Goal: Task Accomplishment & Management: Manage account settings

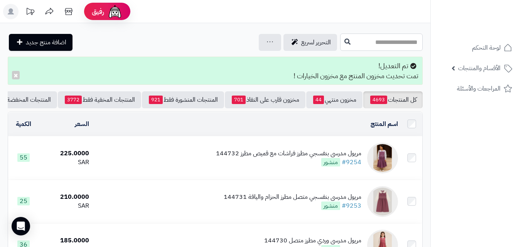
click at [374, 42] on input "text" at bounding box center [381, 42] width 83 height 17
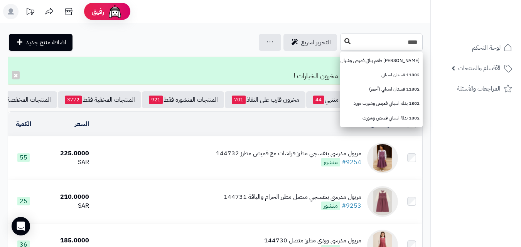
type input "****"
click at [344, 44] on icon at bounding box center [347, 41] width 6 height 6
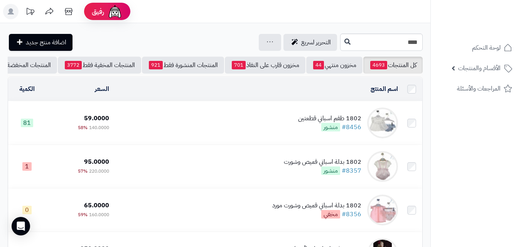
click at [251, 121] on td "1802 طقم اسباني قطعتين #8456 منشور" at bounding box center [256, 122] width 289 height 43
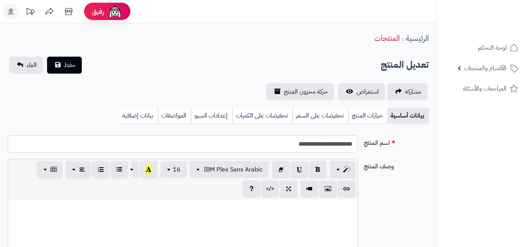
select select
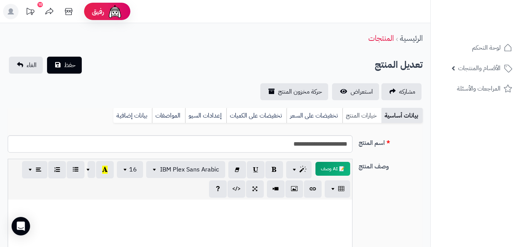
click at [361, 110] on link "خيارات المنتج" at bounding box center [361, 115] width 39 height 15
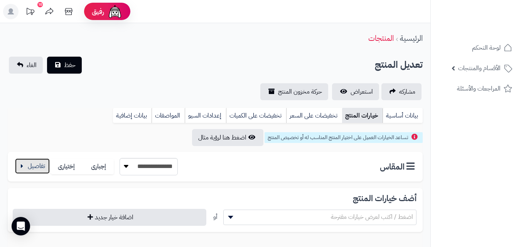
click at [44, 164] on button "button" at bounding box center [32, 165] width 35 height 15
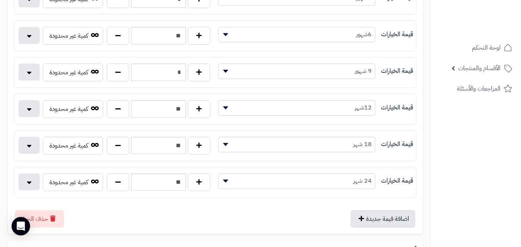
scroll to position [153, 0]
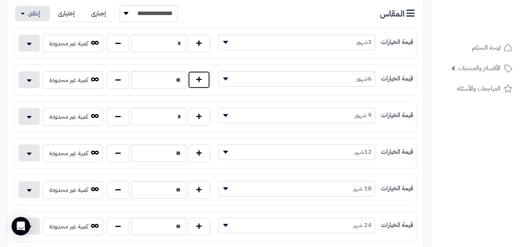
click at [207, 83] on button "button" at bounding box center [199, 80] width 22 height 18
type input "**"
click at [114, 158] on button "button" at bounding box center [118, 153] width 22 height 18
type input "**"
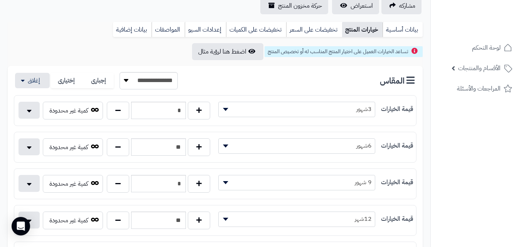
scroll to position [23, 0]
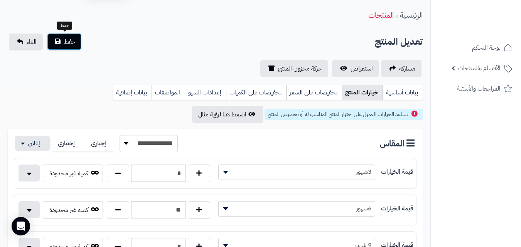
click at [59, 33] on button "حفظ" at bounding box center [64, 41] width 35 height 17
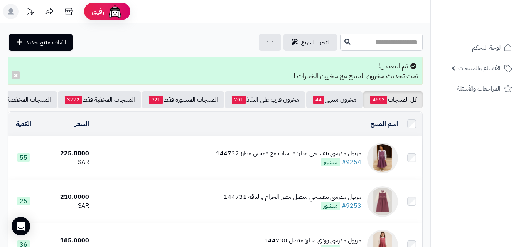
click at [340, 38] on input "text" at bounding box center [381, 42] width 83 height 17
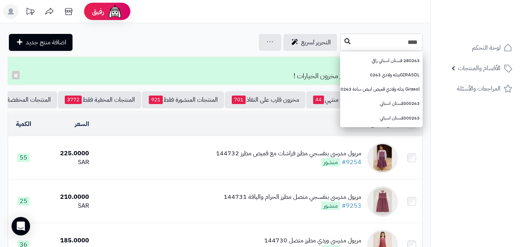
type input "****"
click at [342, 48] on button at bounding box center [348, 41] width 12 height 15
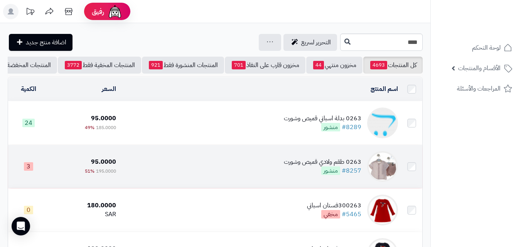
click at [285, 172] on div "0263 طقم ولادي قميص وشورت #8257 منشور" at bounding box center [322, 167] width 77 height 18
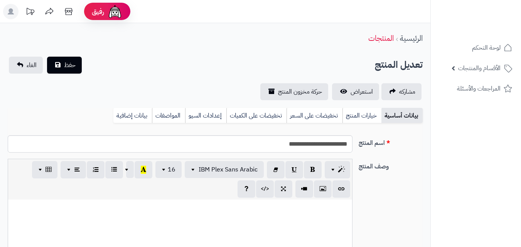
scroll to position [83, 0]
click at [362, 123] on div "بيانات أساسية خيارات المنتج تخفيضات على السعر تخفيضات على الكميات إعدادات السيو…" at bounding box center [215, 118] width 415 height 21
click at [359, 123] on div "بيانات أساسية خيارات المنتج تخفيضات على السعر تخفيضات على الكميات إعدادات السيو…" at bounding box center [215, 118] width 415 height 21
click at [359, 121] on link "خيارات المنتج" at bounding box center [361, 115] width 39 height 15
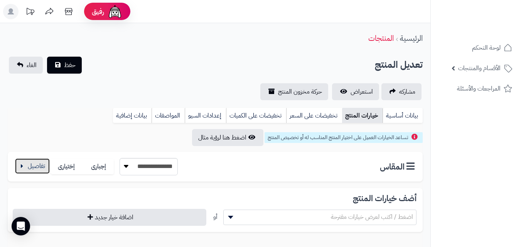
click at [34, 173] on button "button" at bounding box center [32, 165] width 35 height 15
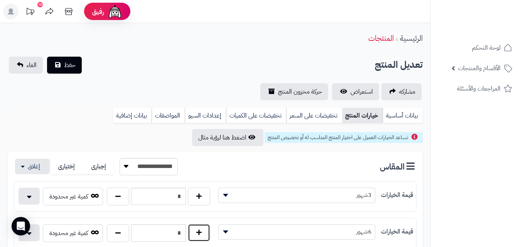
click at [196, 235] on button "button" at bounding box center [199, 233] width 22 height 18
type input "*"
click at [69, 71] on button "حفظ" at bounding box center [64, 64] width 35 height 17
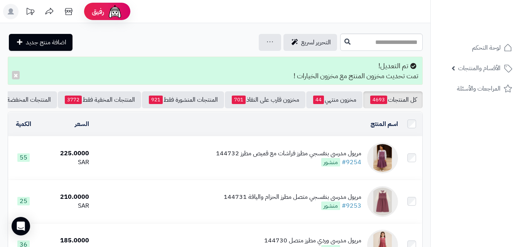
click at [380, 38] on input "text" at bounding box center [381, 42] width 83 height 17
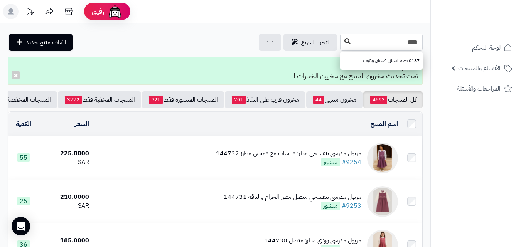
type input "****"
click at [344, 44] on icon at bounding box center [347, 41] width 6 height 6
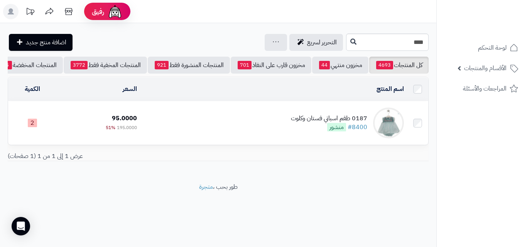
click at [280, 133] on td "0187 طقم اسباني فستان وكلوت #8400 منشور" at bounding box center [273, 122] width 267 height 43
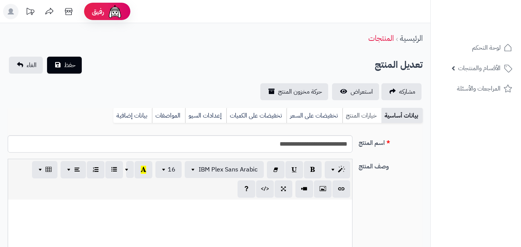
scroll to position [112, 0]
click at [353, 111] on link "خيارات المنتج" at bounding box center [361, 115] width 39 height 15
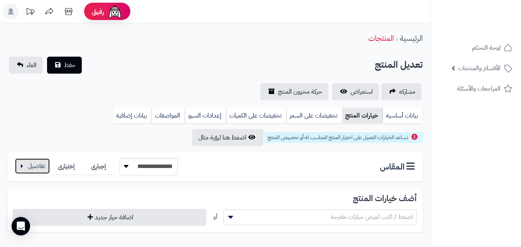
click at [41, 172] on button "button" at bounding box center [32, 165] width 35 height 15
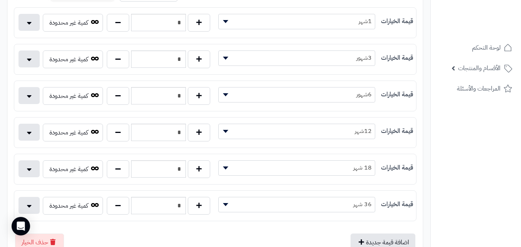
scroll to position [154, 0]
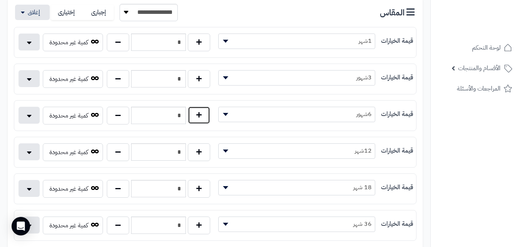
click at [202, 111] on button "button" at bounding box center [199, 115] width 22 height 18
type input "*"
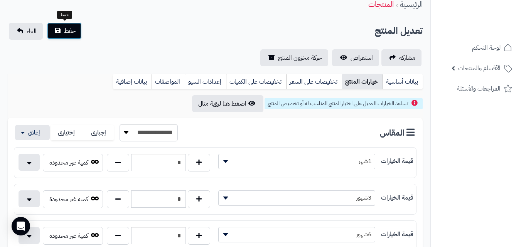
click at [53, 38] on button "حفظ" at bounding box center [64, 30] width 35 height 17
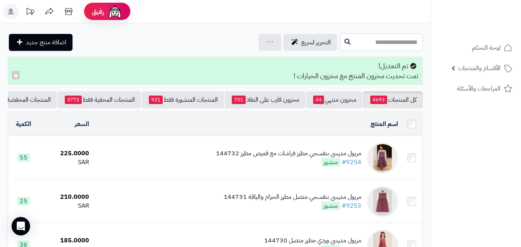
click at [340, 40] on input "text" at bounding box center [381, 42] width 83 height 17
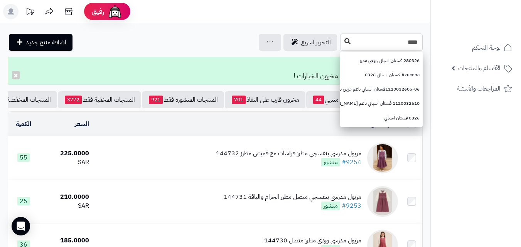
type input "****"
click at [342, 42] on button at bounding box center [348, 41] width 12 height 15
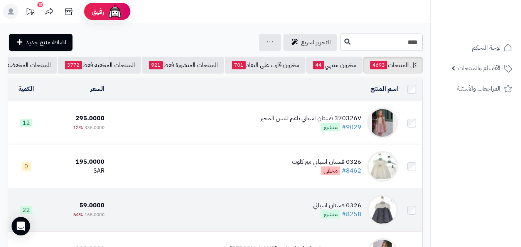
click at [177, 213] on td "0326 فستان اسباني #8258 منشور" at bounding box center [254, 210] width 293 height 43
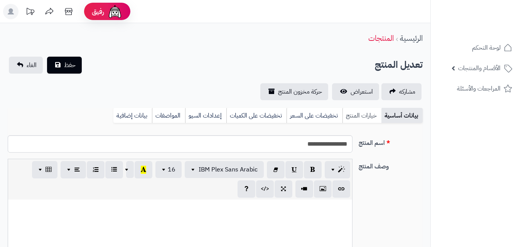
scroll to position [112, 0]
click at [349, 118] on link "خيارات المنتج" at bounding box center [361, 115] width 39 height 15
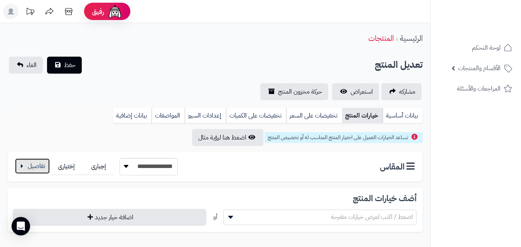
click at [32, 165] on button "button" at bounding box center [32, 165] width 35 height 15
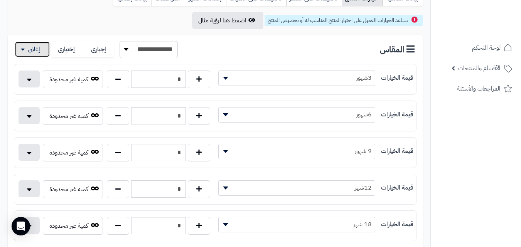
scroll to position [132, 0]
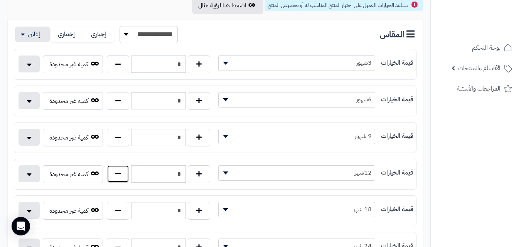
click at [121, 181] on button "button" at bounding box center [118, 174] width 22 height 18
type input "*"
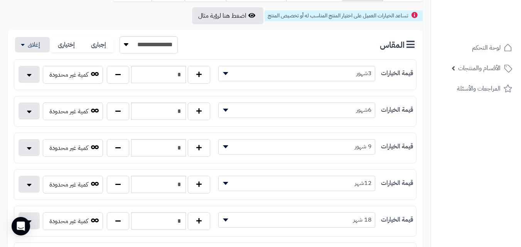
scroll to position [0, 0]
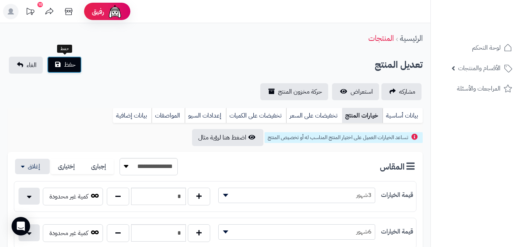
click at [61, 65] on button "حفظ" at bounding box center [64, 64] width 35 height 17
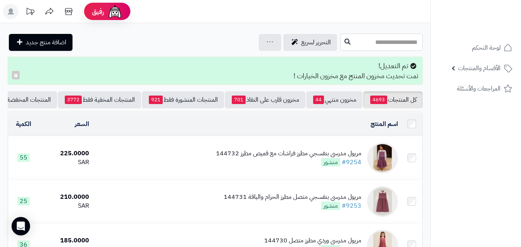
click at [380, 34] on input "text" at bounding box center [381, 42] width 83 height 17
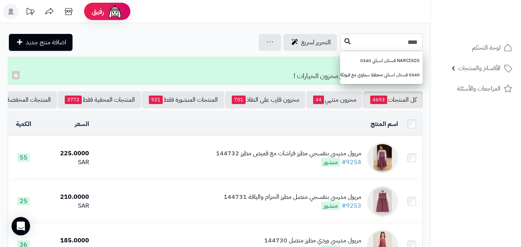
click at [340, 45] on div "**** NARCISOS فستان اسباني 0340 0340 فستان اسباني مخطط سماوي مع فيونكات" at bounding box center [381, 42] width 83 height 17
type input "****"
click at [342, 45] on button at bounding box center [348, 41] width 12 height 15
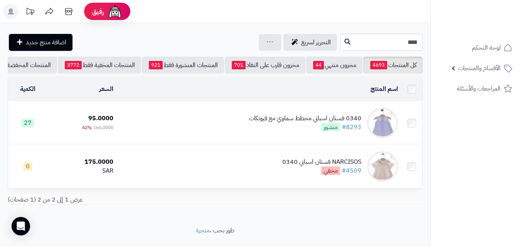
click at [234, 131] on td "0340 فستان اسباني مخطط سماوي مع فيونكات #8293 منشور" at bounding box center [258, 122] width 285 height 43
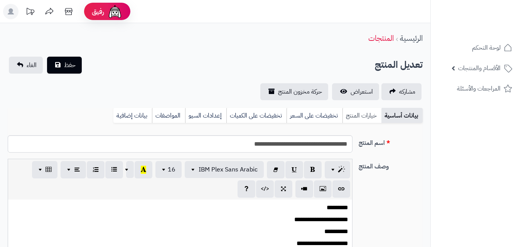
scroll to position [112, 0]
click at [364, 118] on link "خيارات المنتج" at bounding box center [361, 115] width 39 height 15
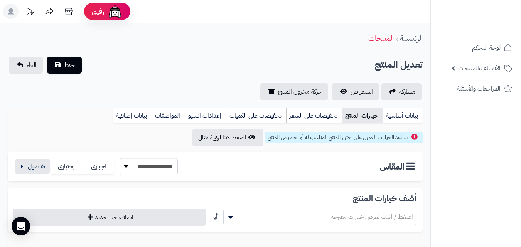
click at [23, 175] on div "**********" at bounding box center [96, 166] width 164 height 17
click at [29, 168] on button "button" at bounding box center [32, 165] width 35 height 15
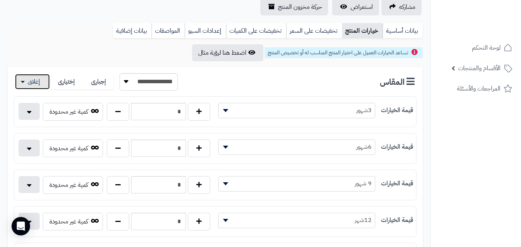
scroll to position [88, 0]
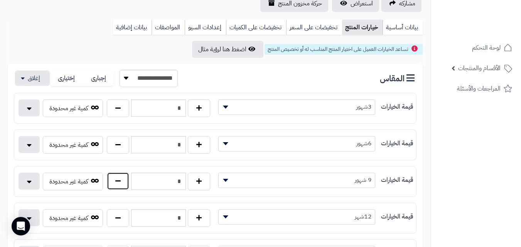
click at [115, 189] on button "button" at bounding box center [118, 181] width 22 height 18
type input "*"
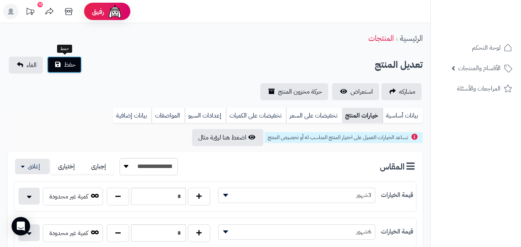
click at [67, 64] on span "حفظ" at bounding box center [70, 64] width 12 height 9
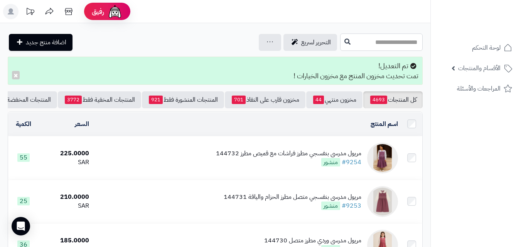
click at [353, 40] on input "text" at bounding box center [381, 42] width 83 height 17
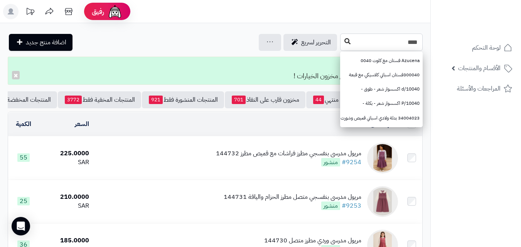
type input "****"
click at [342, 46] on button at bounding box center [348, 41] width 12 height 15
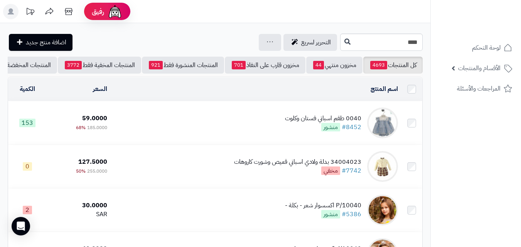
click at [274, 116] on td "0040 طقم اسباني فستان وكلوت #8452 منشور" at bounding box center [255, 122] width 291 height 43
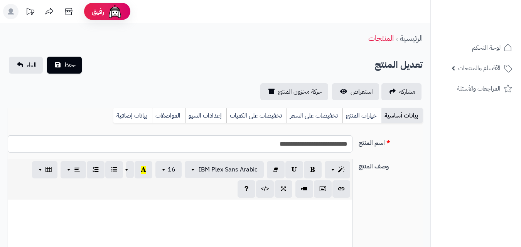
scroll to position [102, 0]
click at [371, 122] on link "خيارات المنتج" at bounding box center [361, 115] width 39 height 15
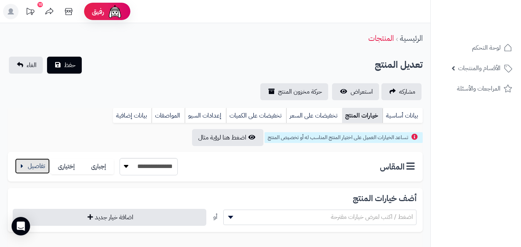
click at [39, 169] on button "button" at bounding box center [32, 165] width 35 height 15
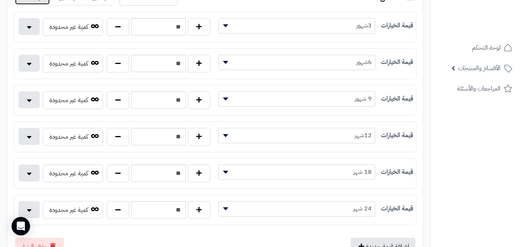
scroll to position [168, 0]
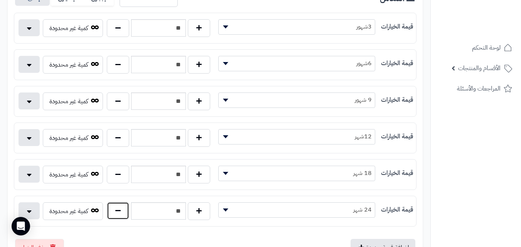
click at [116, 218] on button "button" at bounding box center [118, 211] width 22 height 18
type input "**"
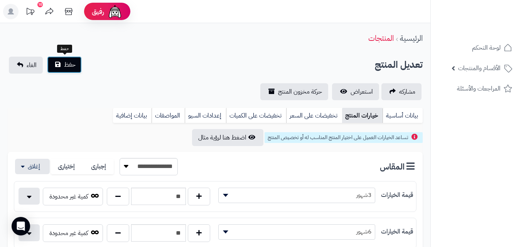
click at [63, 66] on button "حفظ" at bounding box center [64, 64] width 35 height 17
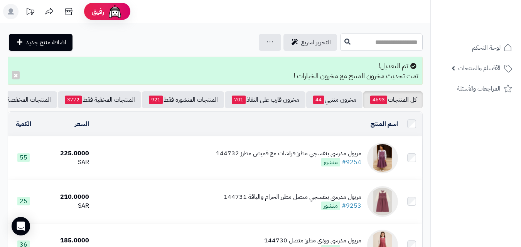
click at [360, 49] on input "text" at bounding box center [381, 42] width 83 height 17
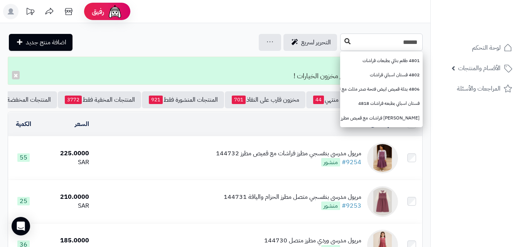
type input "******"
click at [342, 36] on button at bounding box center [348, 41] width 12 height 15
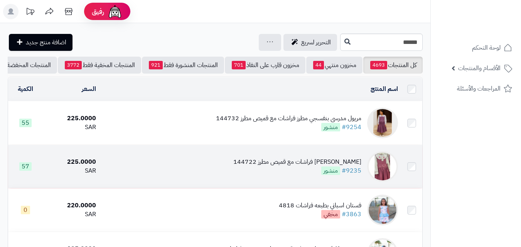
click at [254, 156] on td "[PERSON_NAME] فراشات مع قميص مطرز 144722 #9235 منشور" at bounding box center [250, 166] width 302 height 43
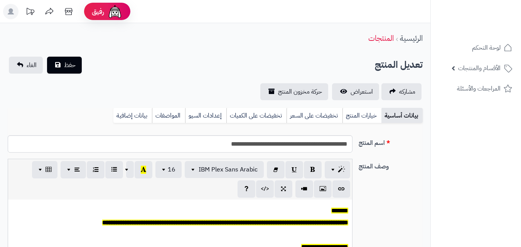
scroll to position [64, 0]
click at [375, 114] on link "خيارات المنتج" at bounding box center [361, 115] width 39 height 15
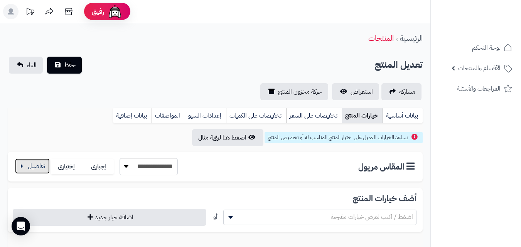
click at [30, 163] on button "button" at bounding box center [32, 165] width 35 height 15
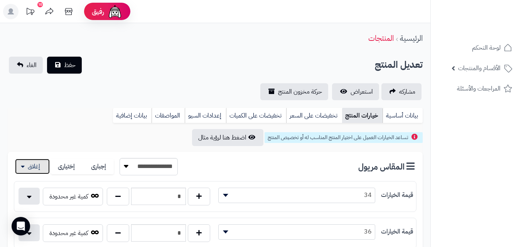
scroll to position [216, 0]
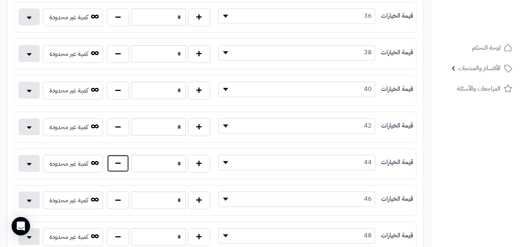
click at [113, 167] on button "button" at bounding box center [118, 164] width 22 height 18
type input "*"
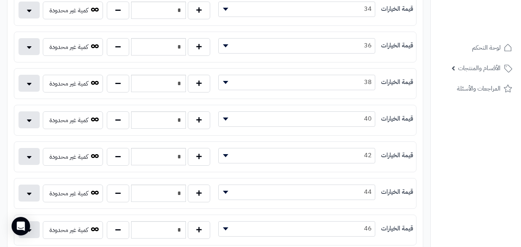
scroll to position [0, 0]
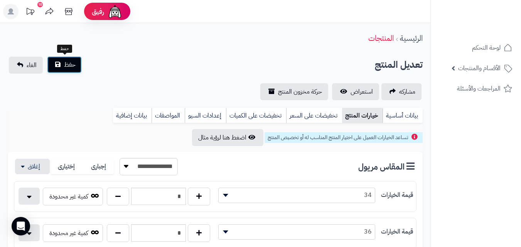
click at [66, 57] on button "حفظ" at bounding box center [64, 64] width 35 height 17
